Goal: Transaction & Acquisition: Subscribe to service/newsletter

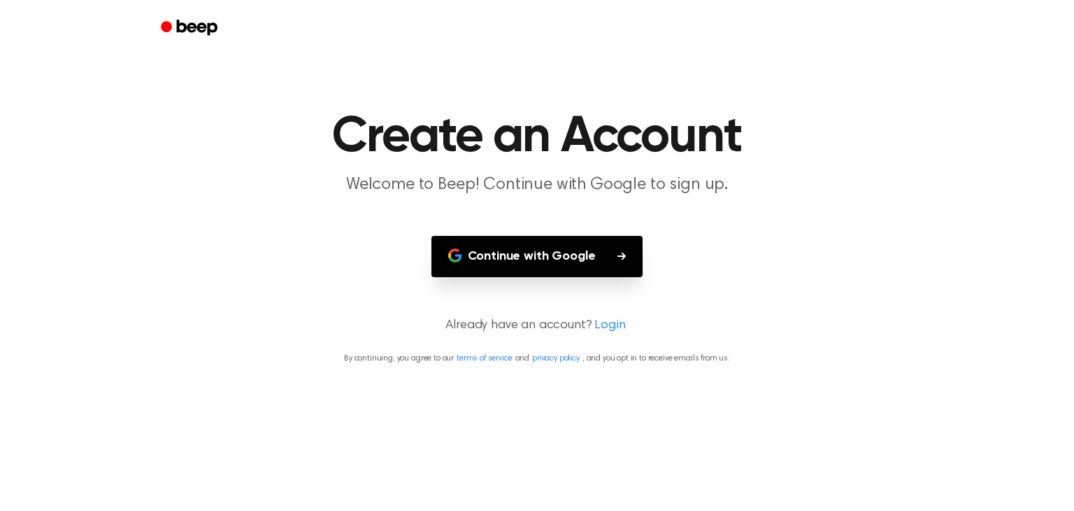
click at [519, 257] on button "Continue with Google" at bounding box center [538, 256] width 212 height 41
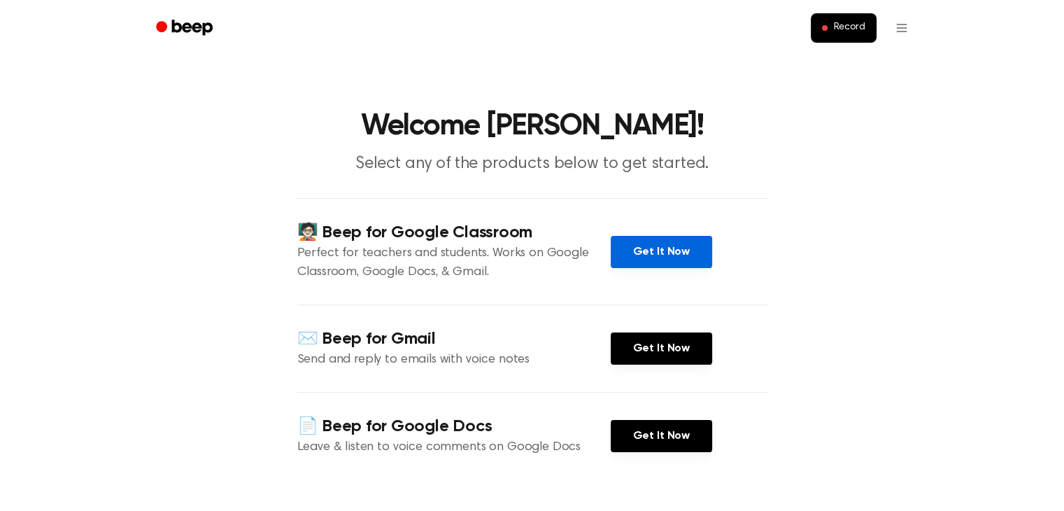
click at [648, 244] on link "Get It Now" at bounding box center [661, 252] width 101 height 32
